Goal: Information Seeking & Learning: Learn about a topic

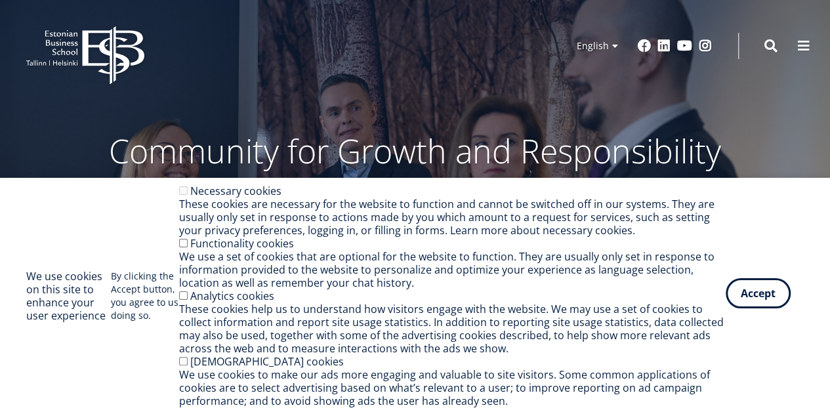
click at [757, 295] on button "Accept" at bounding box center [758, 293] width 65 height 30
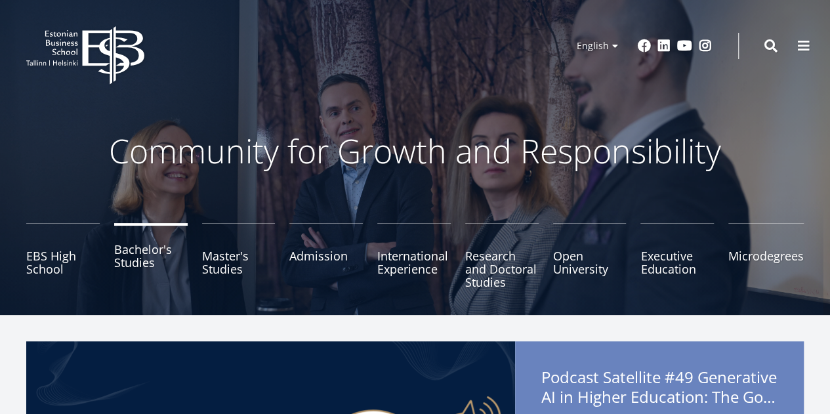
click at [144, 259] on link "Bachelor's Studies" at bounding box center [150, 256] width 73 height 66
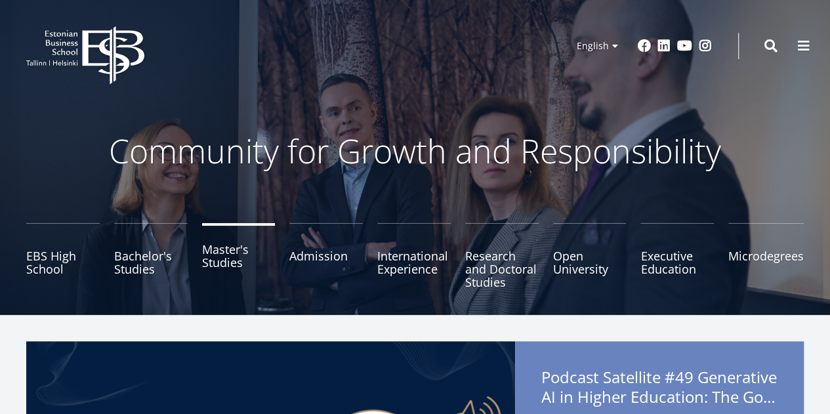
click at [219, 270] on link "Master's Studies" at bounding box center [238, 256] width 73 height 66
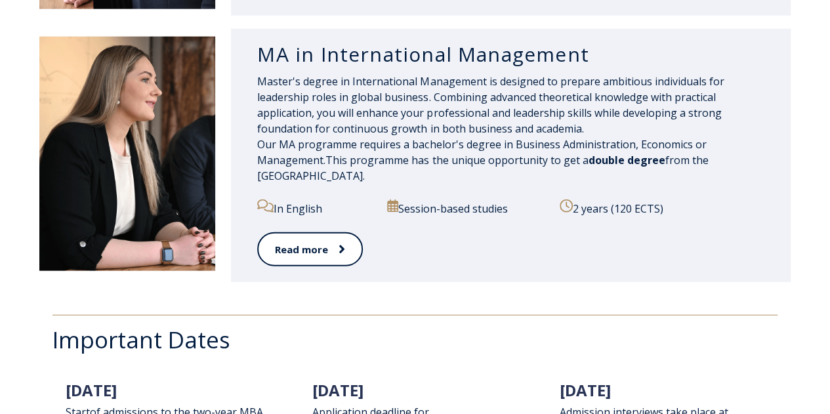
scroll to position [1445, 0]
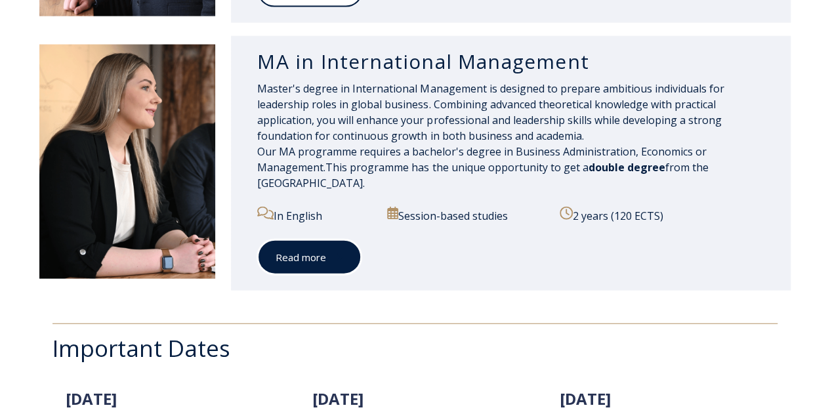
click at [319, 251] on link "Read more" at bounding box center [309, 257] width 104 height 36
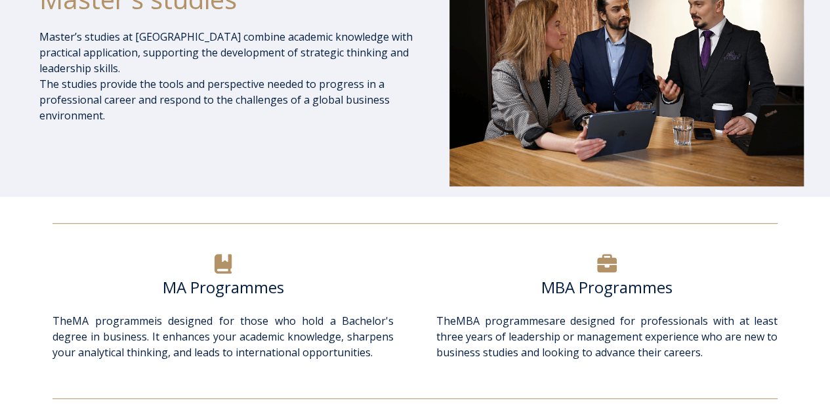
scroll to position [0, 0]
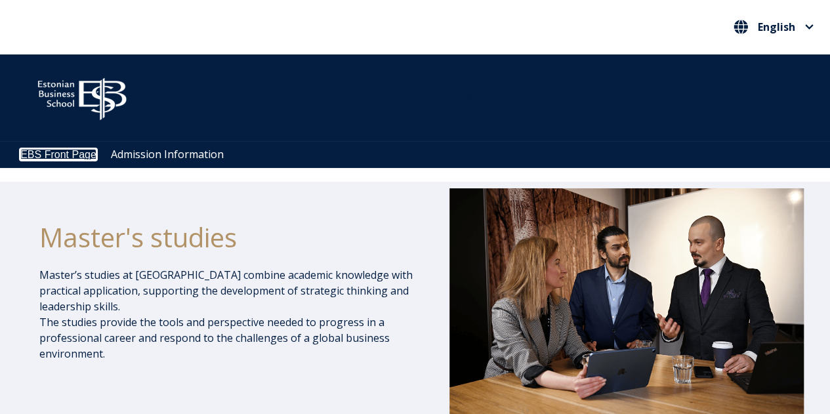
click at [66, 148] on ul "EBS Front Page Admission Information" at bounding box center [421, 154] width 817 height 27
click at [67, 150] on link "EBS Front Page" at bounding box center [58, 154] width 76 height 11
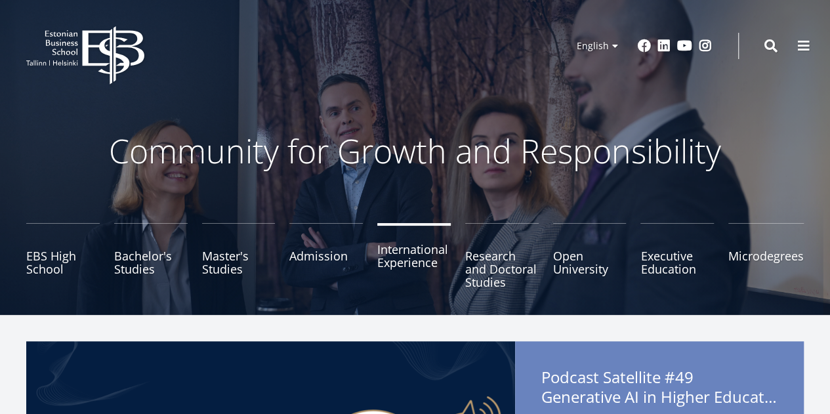
click at [391, 259] on link "International Experience" at bounding box center [413, 256] width 73 height 66
